Goal: Communication & Community: Answer question/provide support

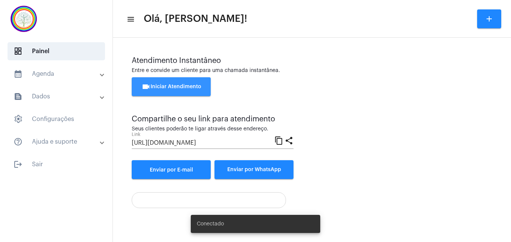
click at [159, 84] on button "videocam Iniciar Atendimento" at bounding box center [171, 86] width 79 height 19
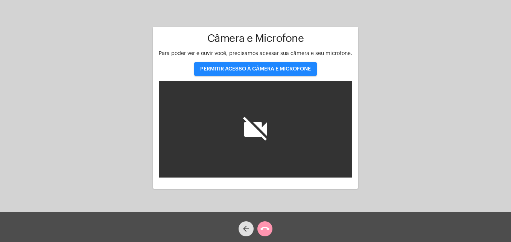
click at [236, 68] on span "PERMITIR ACESSO À CÂMERA E MICROFONE" at bounding box center [255, 68] width 111 height 5
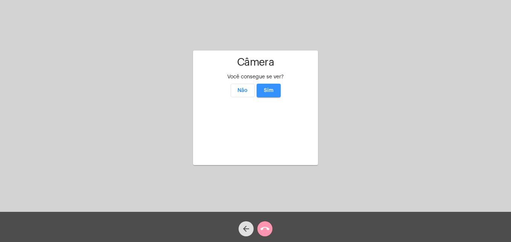
click at [267, 88] on span "Sim" at bounding box center [269, 90] width 10 height 5
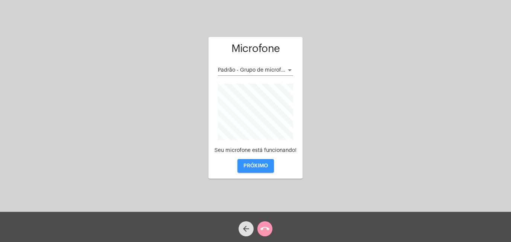
click at [258, 170] on button "PRÓXIMO" at bounding box center [255, 166] width 36 height 14
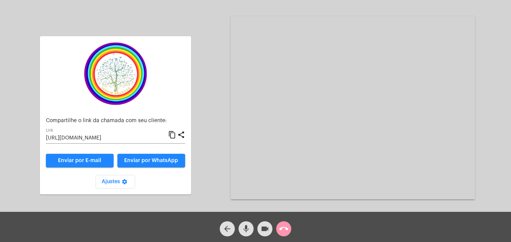
click at [173, 133] on mat-icon "content_copy" at bounding box center [172, 134] width 8 height 9
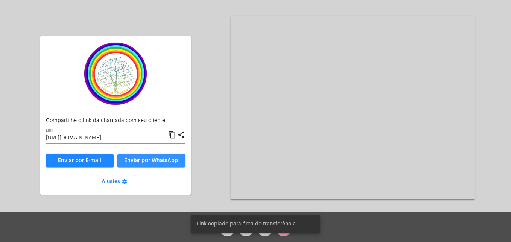
click at [161, 160] on span "Enviar por WhatsApp" at bounding box center [151, 160] width 54 height 5
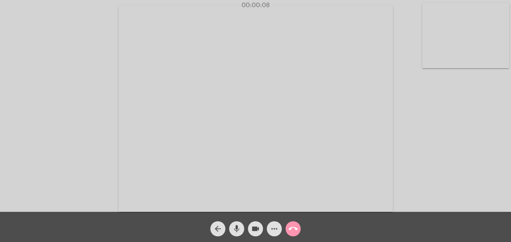
click at [436, 61] on video at bounding box center [465, 35] width 87 height 65
click at [213, 183] on video at bounding box center [324, 108] width 274 height 206
click at [353, 210] on div "Acessando Câmera e Microfone..." at bounding box center [381, 108] width 244 height 210
